Goal: Transaction & Acquisition: Purchase product/service

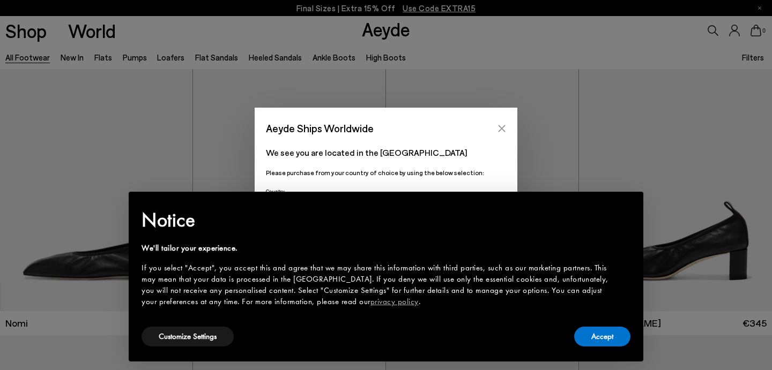
click at [503, 127] on icon "Close" at bounding box center [501, 128] width 7 height 7
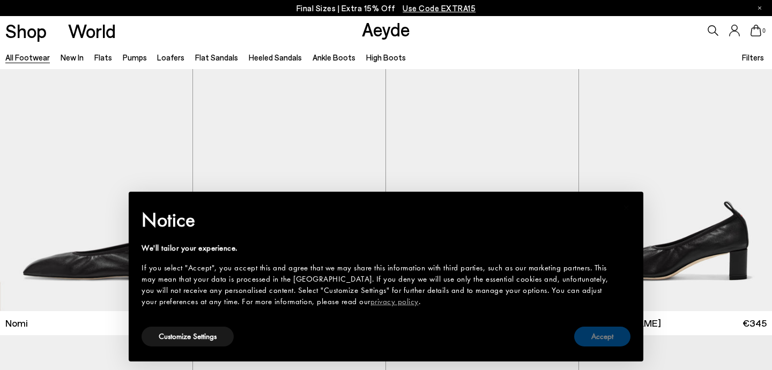
click at [594, 337] on button "Accept" at bounding box center [602, 337] width 56 height 20
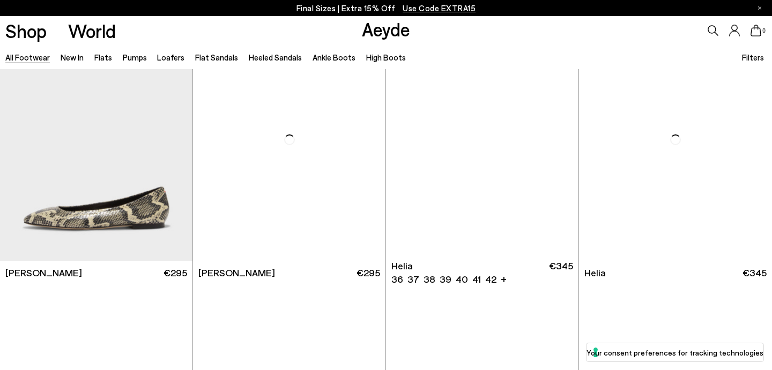
scroll to position [2187, 0]
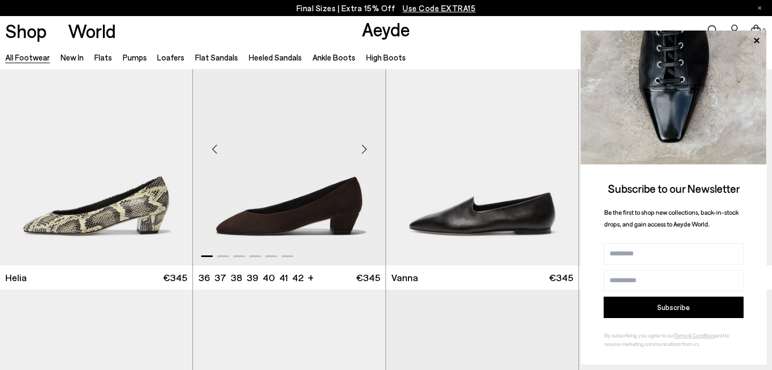
scroll to position [2462, 0]
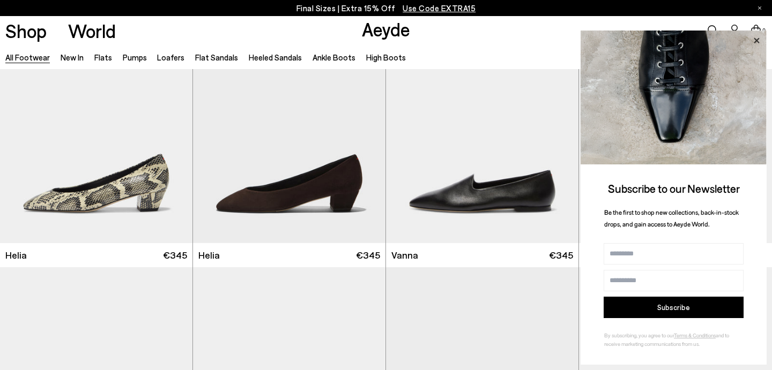
click at [758, 40] on icon at bounding box center [756, 41] width 14 height 14
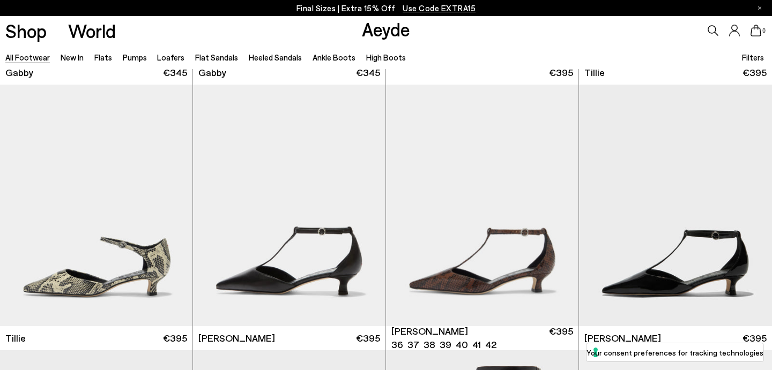
scroll to position [2923, 0]
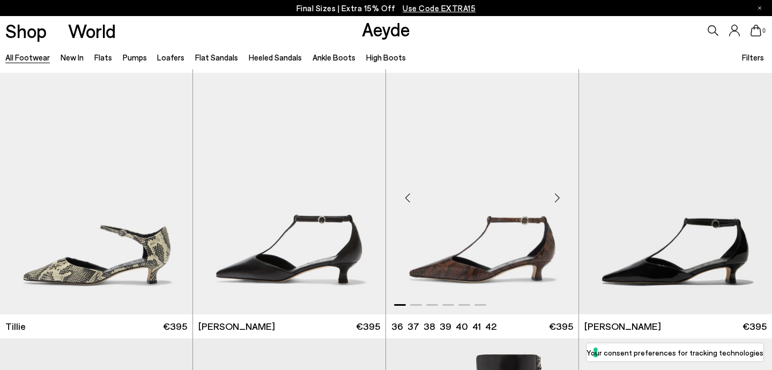
click at [542, 265] on img "1 / 6" at bounding box center [482, 194] width 192 height 242
click at [505, 259] on img "1 / 6" at bounding box center [482, 194] width 192 height 242
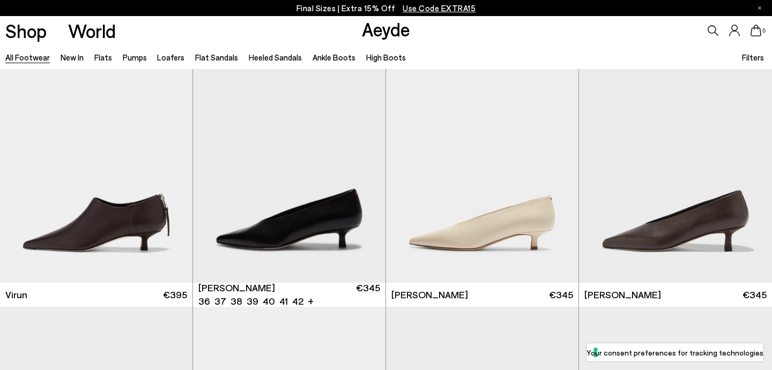
scroll to position [3489, 0]
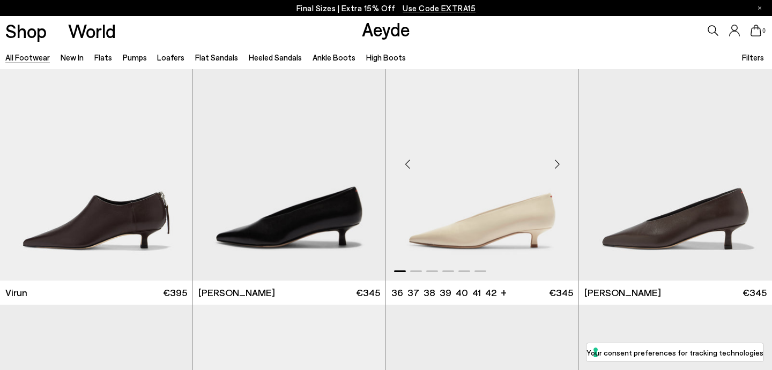
click at [511, 214] on img "1 / 6" at bounding box center [482, 160] width 192 height 242
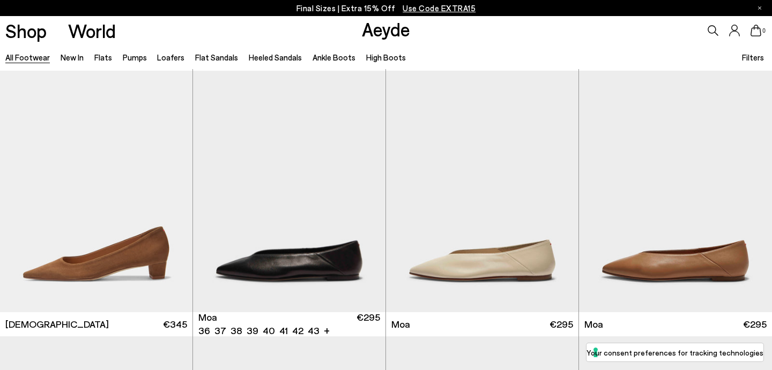
scroll to position [5193, 0]
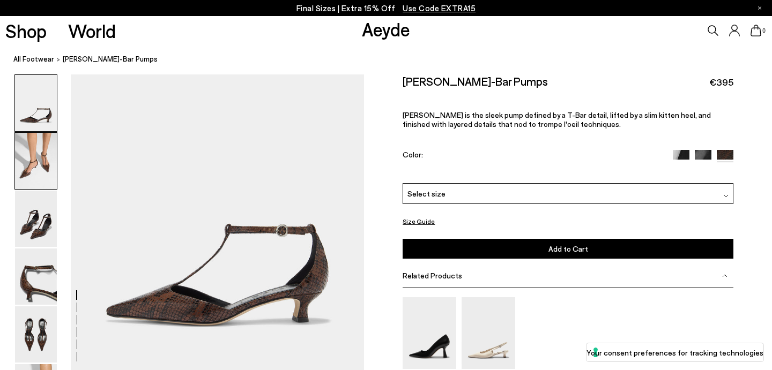
click at [36, 164] on img at bounding box center [36, 161] width 42 height 56
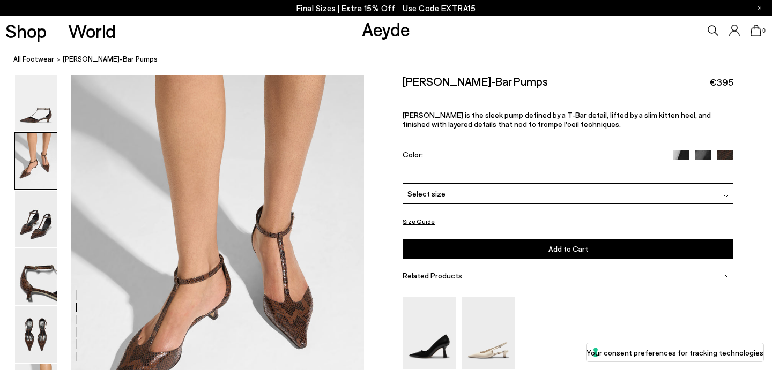
scroll to position [299, 0]
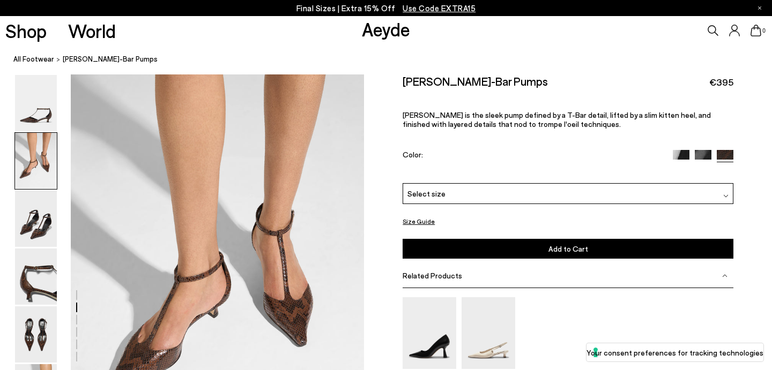
click at [715, 183] on div "Select size" at bounding box center [568, 193] width 331 height 21
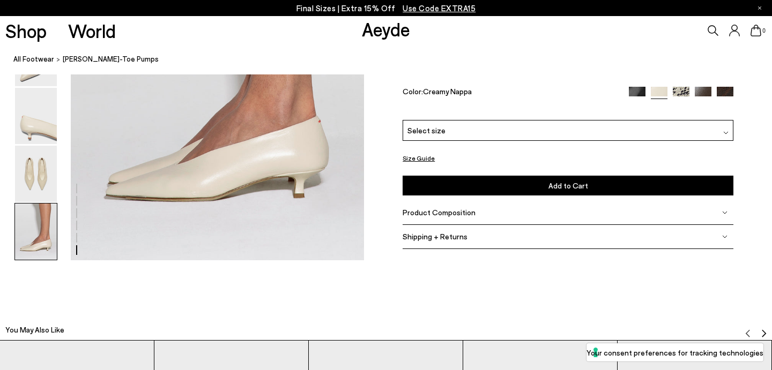
scroll to position [2175, 0]
